Goal: Information Seeking & Learning: Find specific page/section

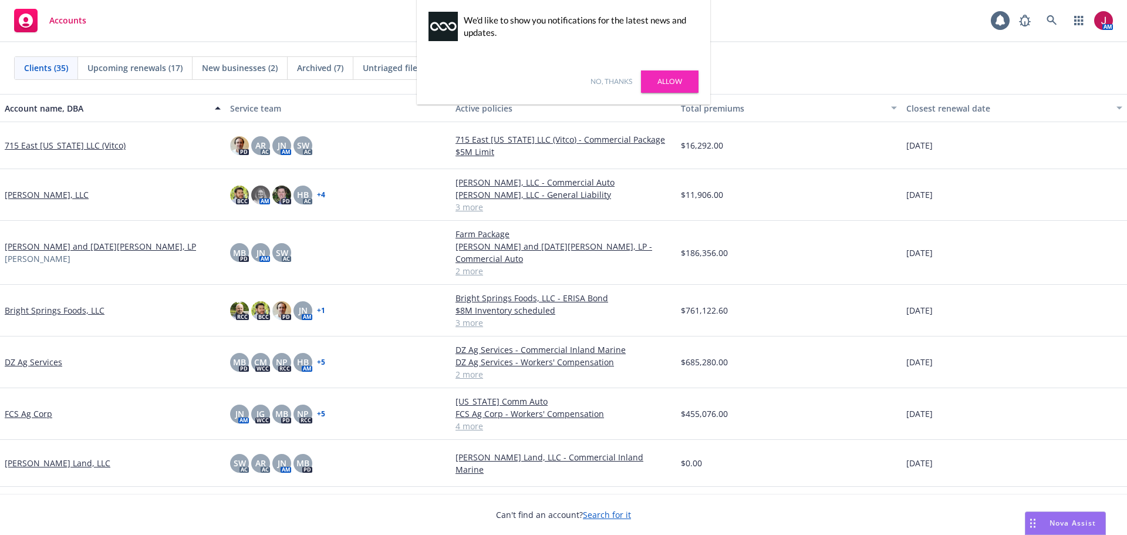
click at [593, 85] on link "No, thanks" at bounding box center [612, 81] width 42 height 11
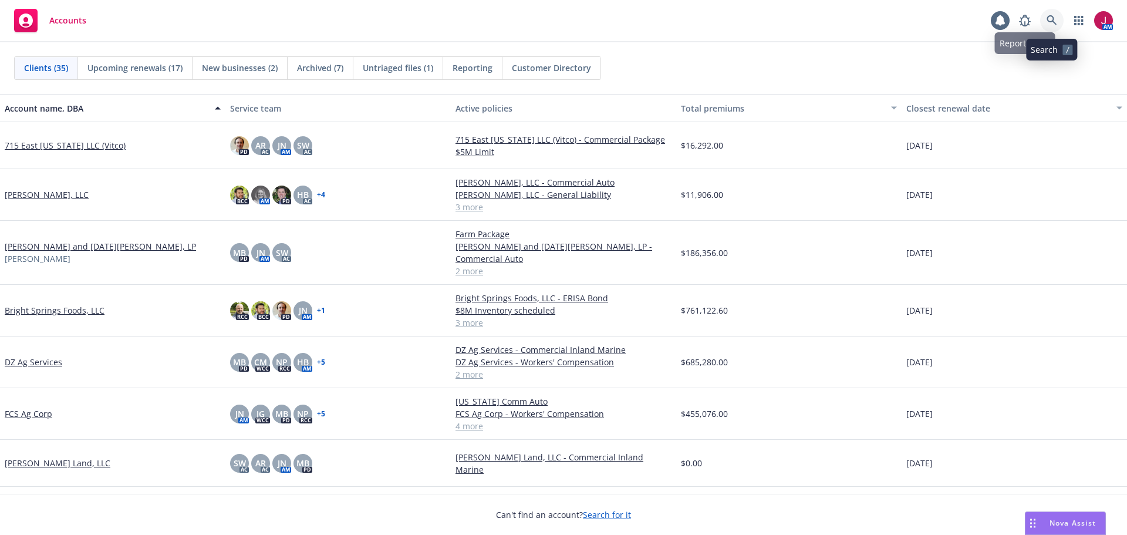
click at [1046, 21] on link at bounding box center [1051, 20] width 23 height 23
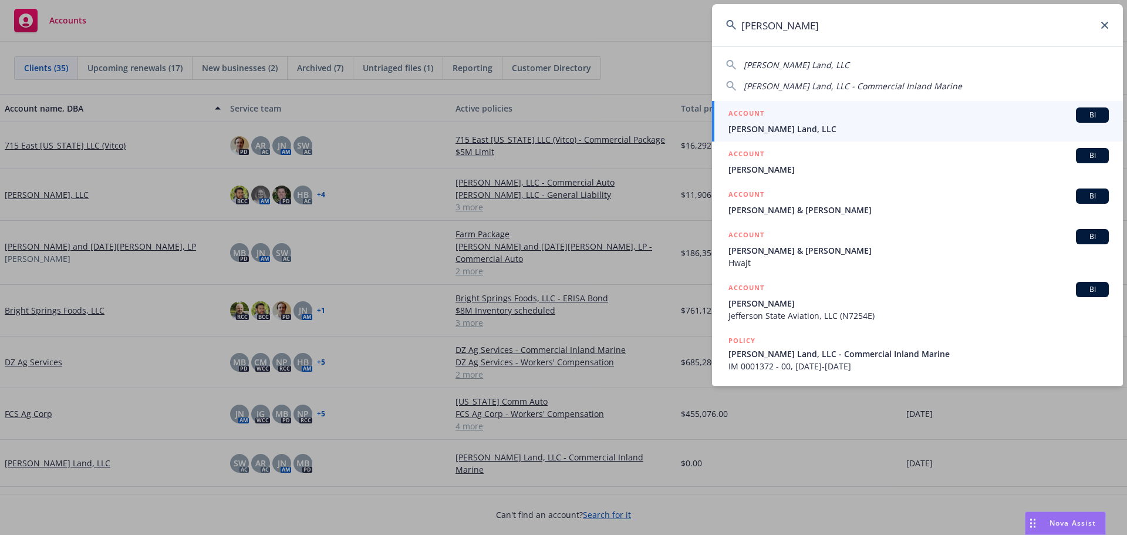
type input "[PERSON_NAME]"
click at [996, 127] on span "[PERSON_NAME] Land, LLC" at bounding box center [919, 129] width 380 height 12
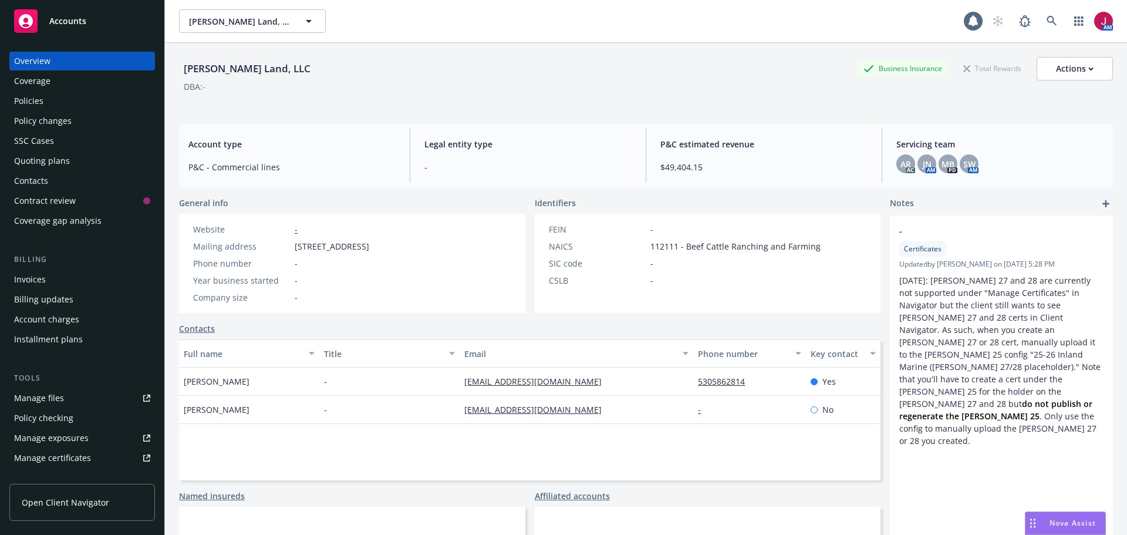
click at [52, 97] on div "Policies" at bounding box center [82, 101] width 136 height 19
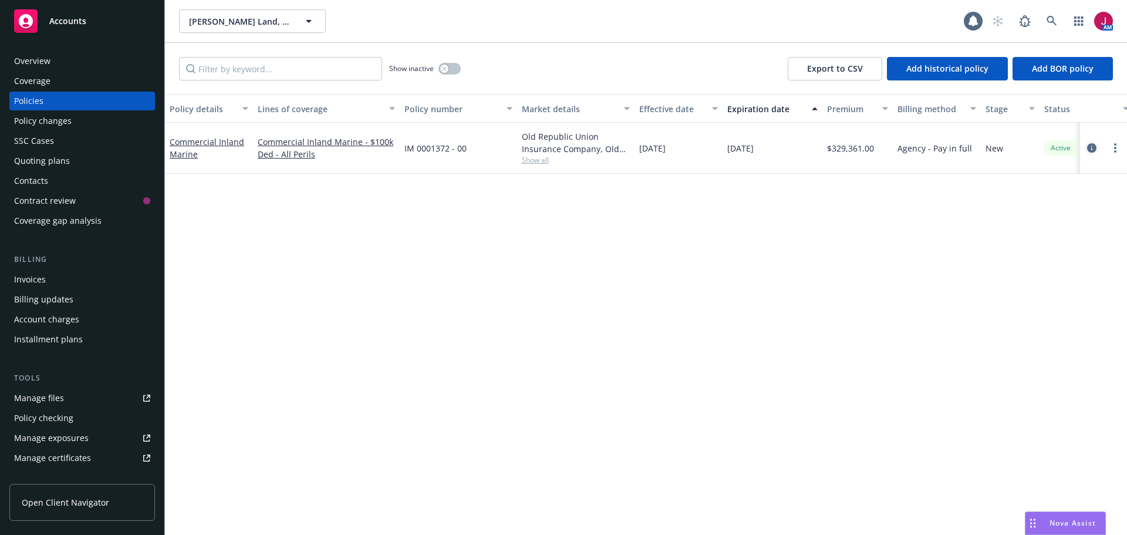
click at [1093, 147] on icon "circleInformation" at bounding box center [1091, 147] width 9 height 9
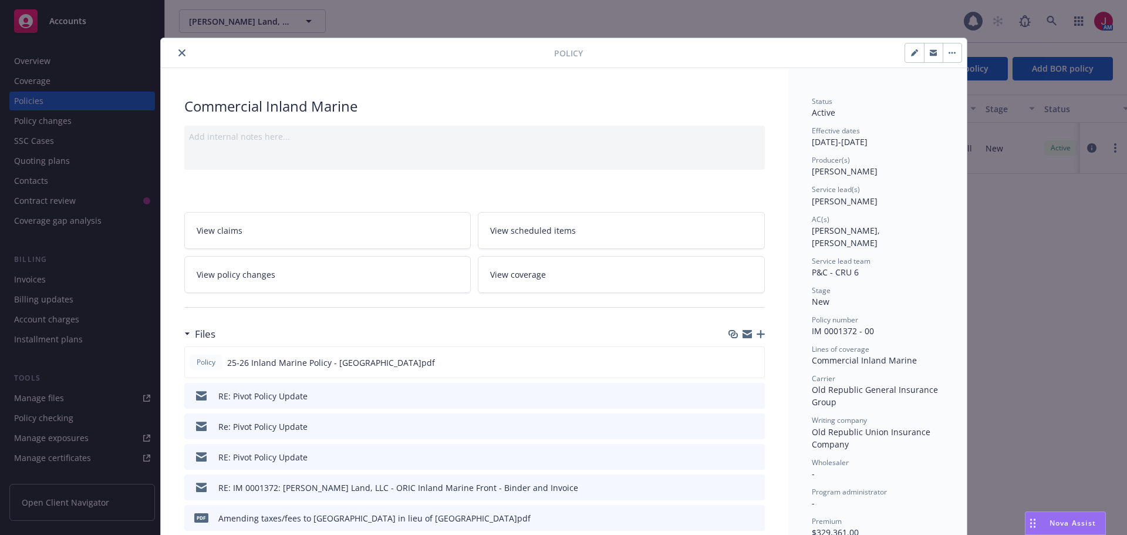
click at [749, 489] on icon "preview file" at bounding box center [754, 487] width 11 height 8
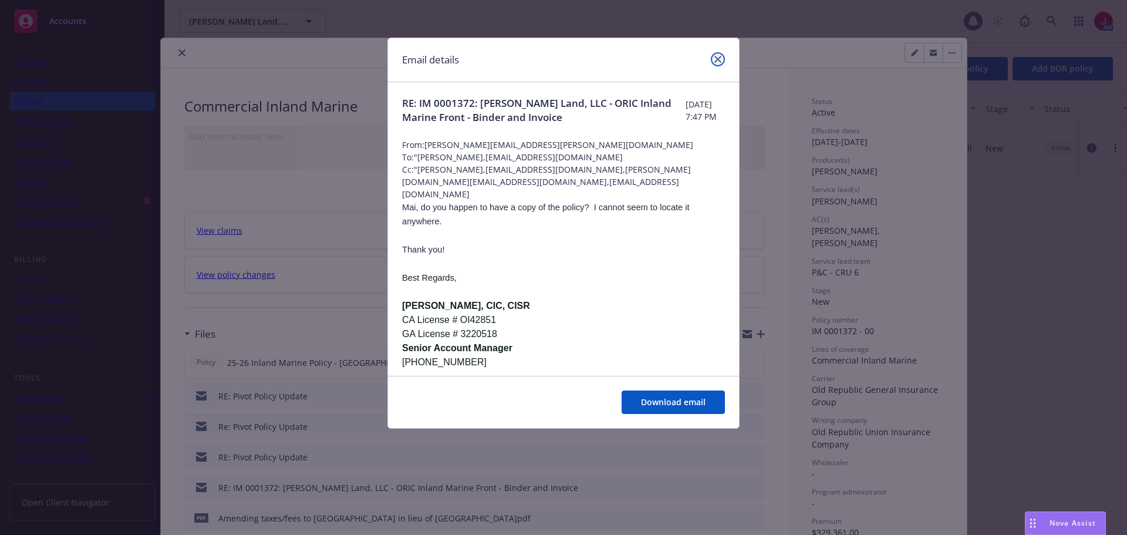
click at [720, 62] on icon "close" at bounding box center [718, 59] width 7 height 7
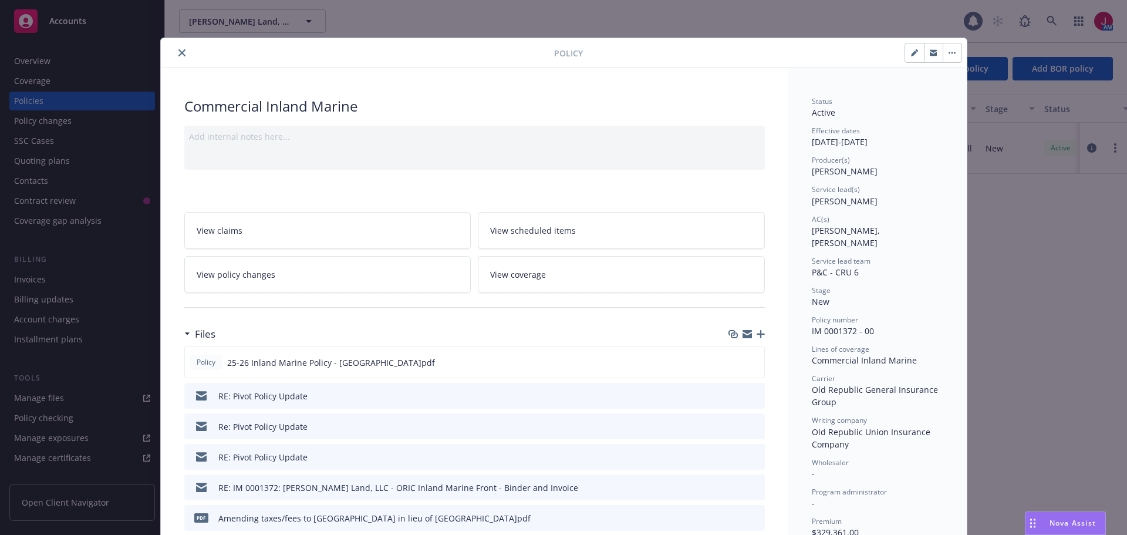
click at [930, 55] on icon "button" at bounding box center [933, 54] width 7 height 4
click at [178, 53] on icon "close" at bounding box center [181, 52] width 7 height 7
